Goal: Find specific page/section: Find specific page/section

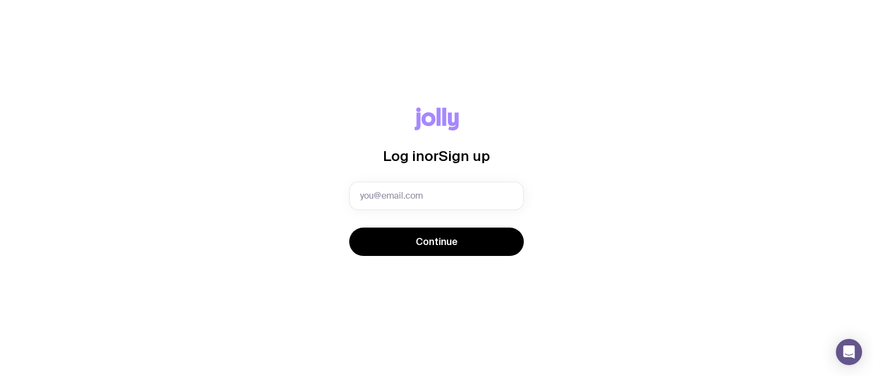
type input "giulia@cloudflare.com"
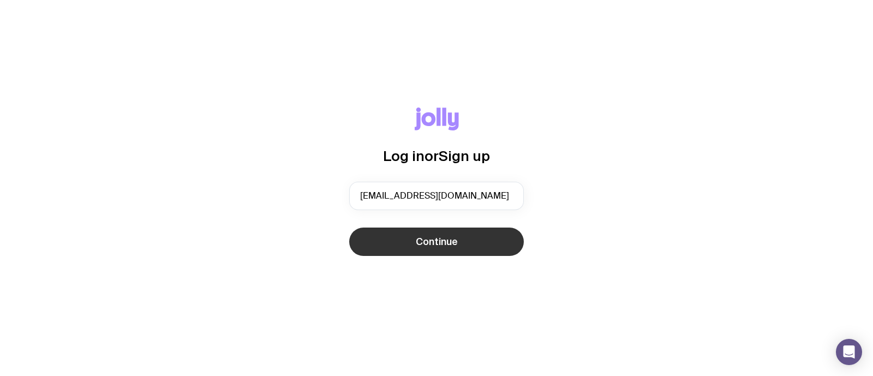
click at [394, 228] on button "Continue" at bounding box center [436, 242] width 175 height 28
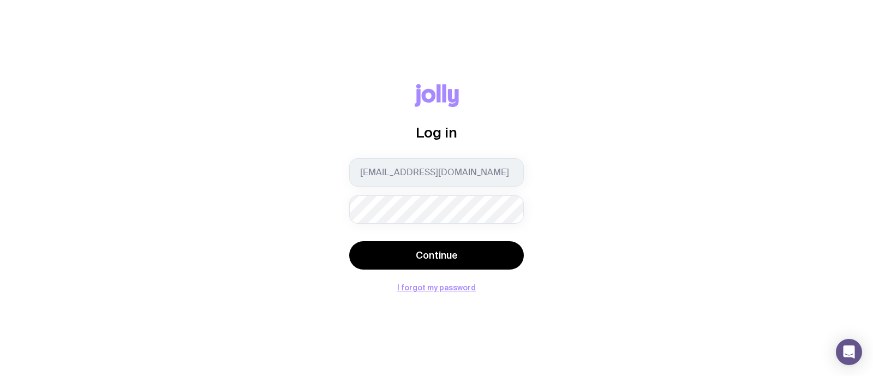
click at [349, 241] on button "Continue" at bounding box center [436, 255] width 175 height 28
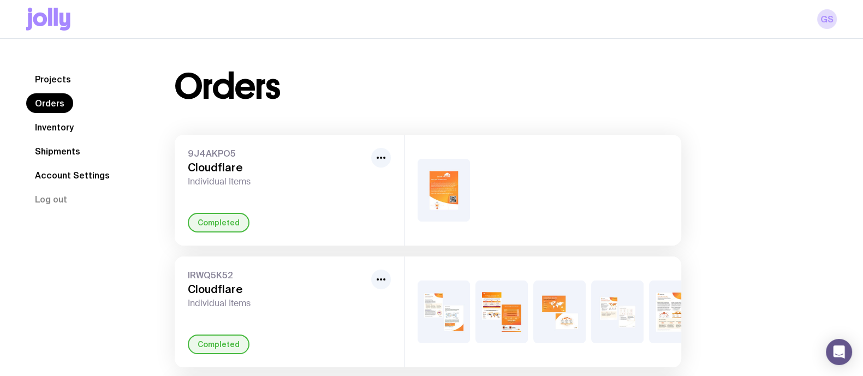
click at [440, 195] on img at bounding box center [444, 190] width 52 height 63
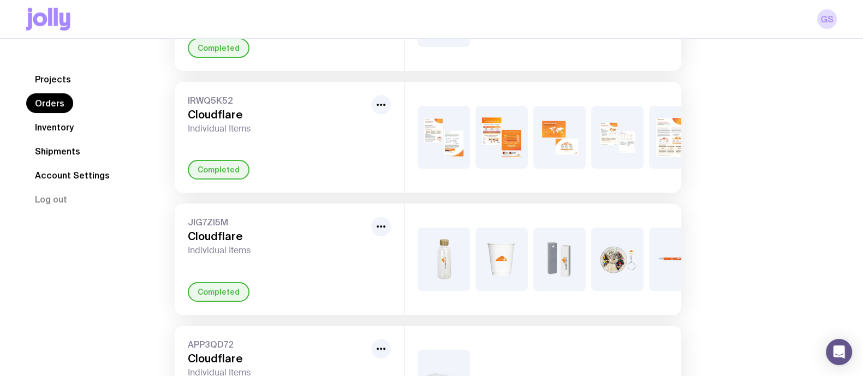
scroll to position [205, 0]
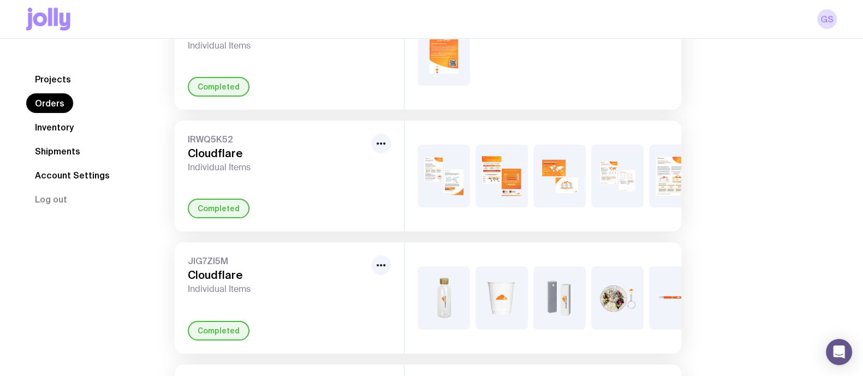
click at [437, 154] on img at bounding box center [444, 176] width 52 height 63
click at [64, 126] on link "Inventory" at bounding box center [54, 127] width 56 height 20
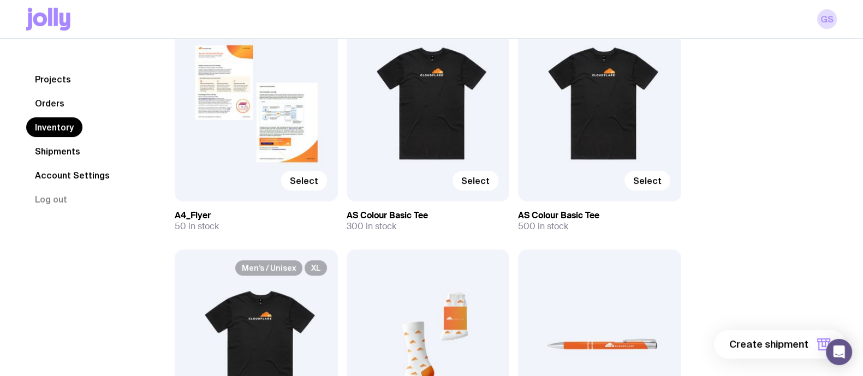
scroll to position [477, 0]
